Goal: Register for event/course

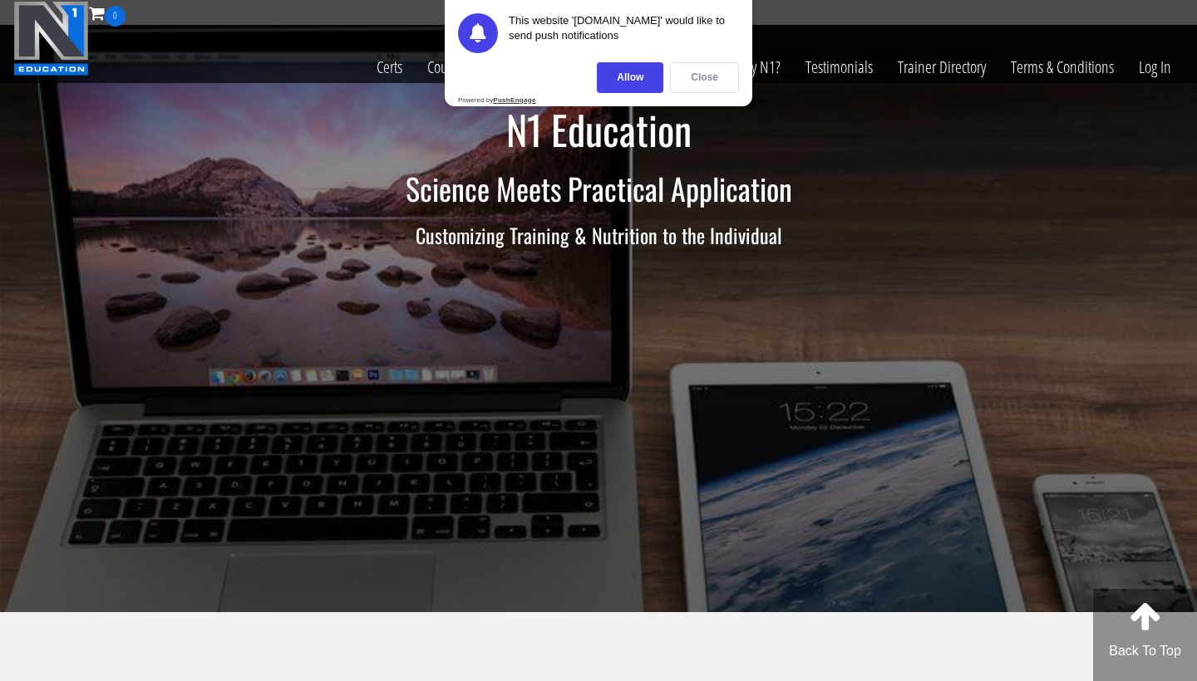
click at [731, 81] on div "Close" at bounding box center [704, 77] width 69 height 31
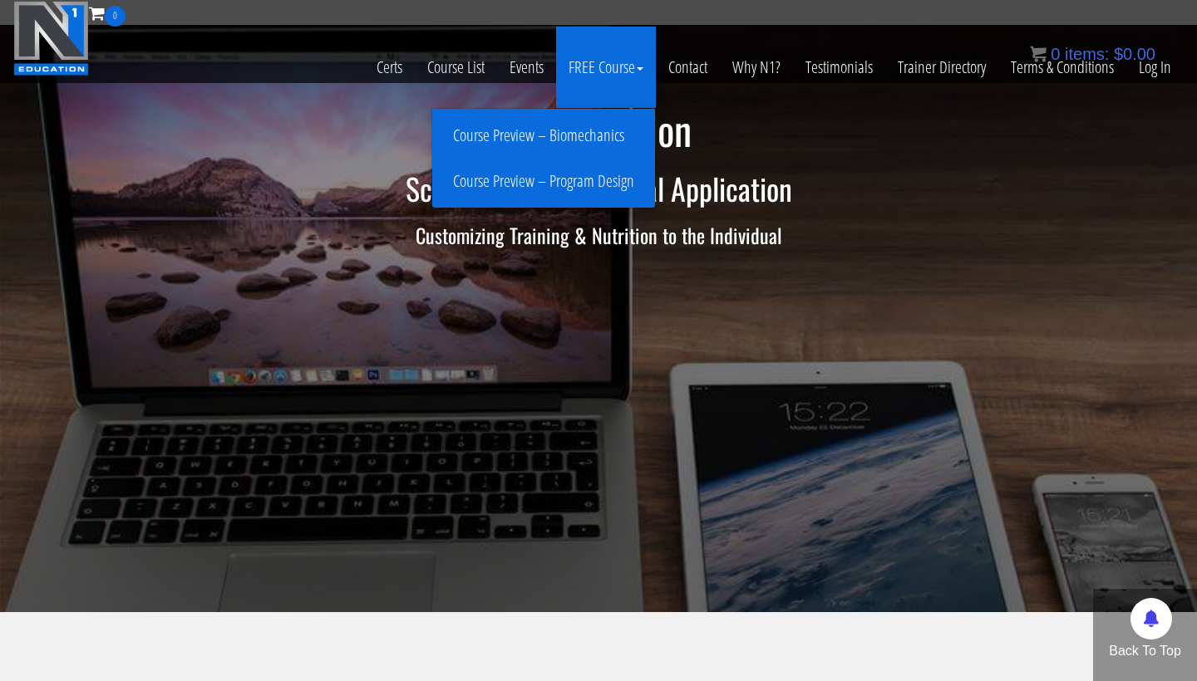
click at [581, 177] on link "Course Preview – Program Design" at bounding box center [543, 181] width 214 height 29
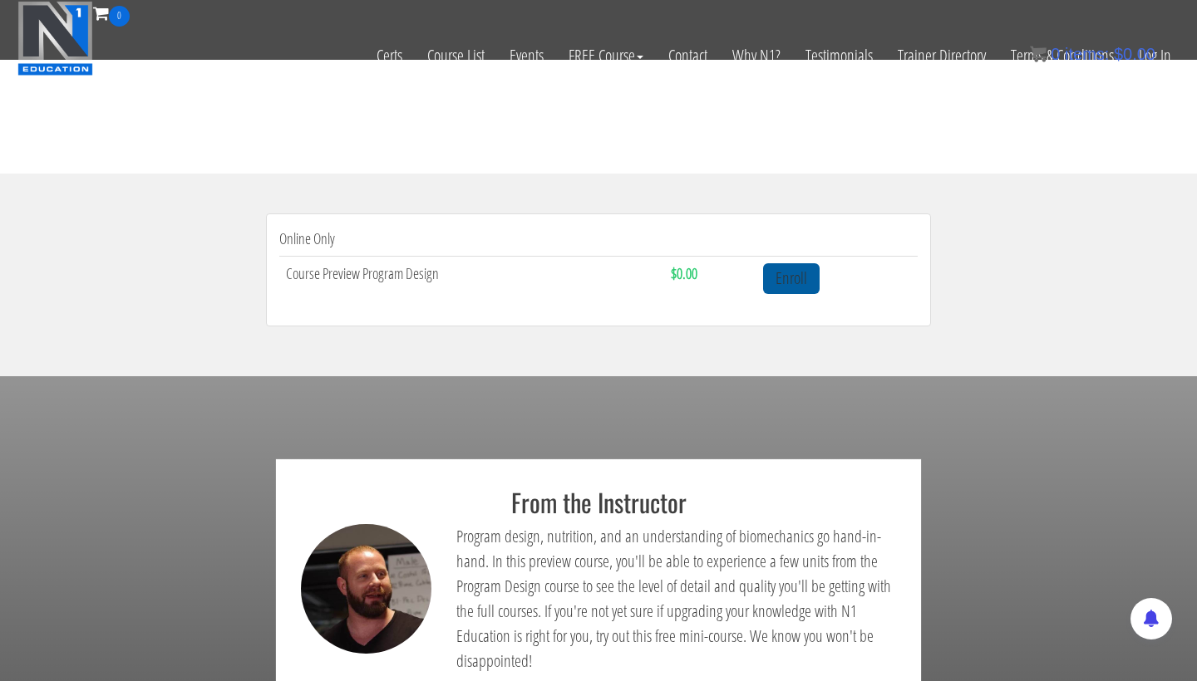
scroll to position [450, 0]
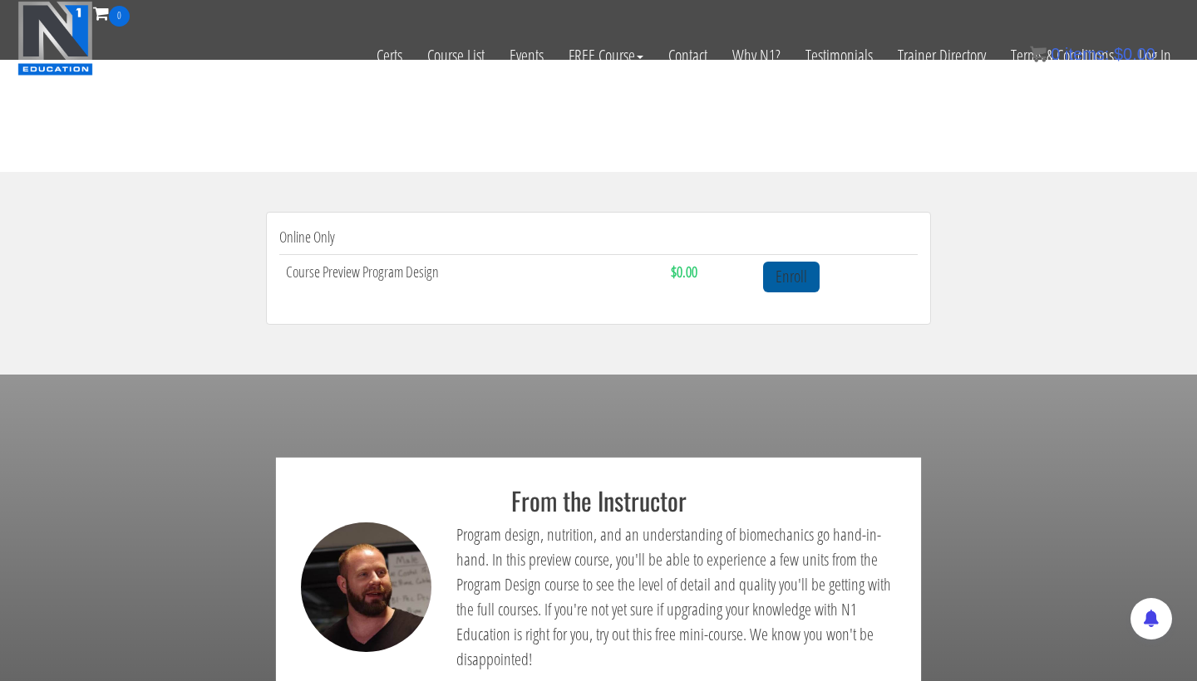
click at [792, 267] on link "Enroll" at bounding box center [791, 277] width 57 height 31
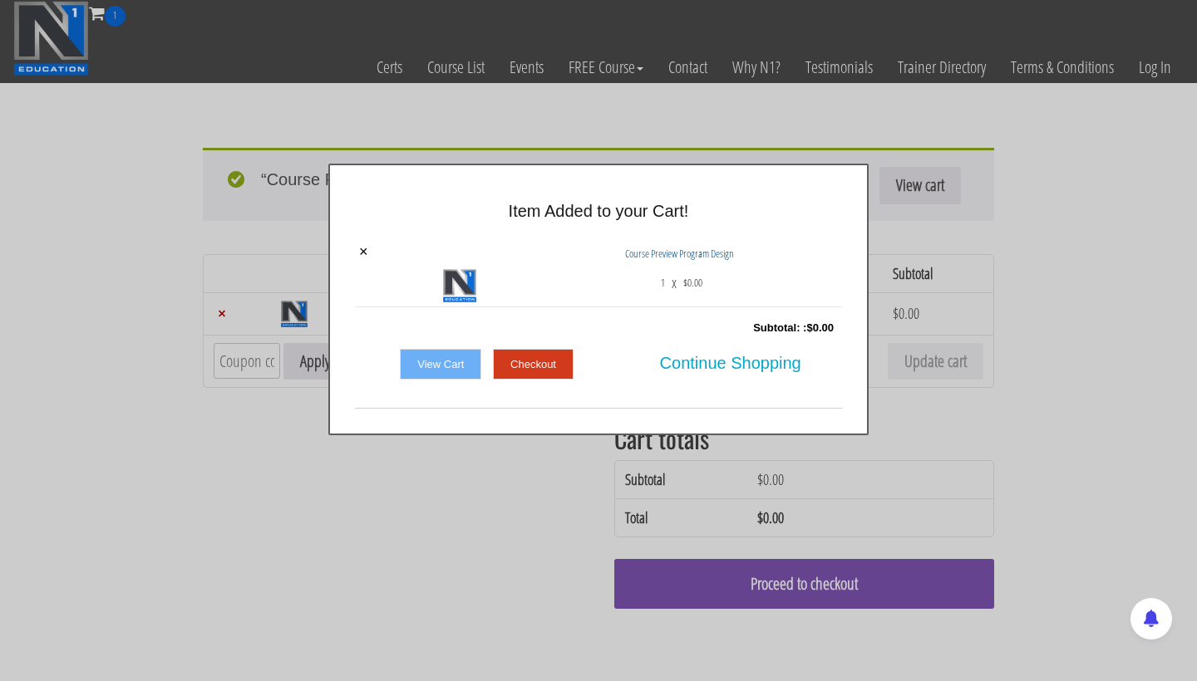
click at [532, 366] on link "Checkout" at bounding box center [533, 365] width 81 height 32
